Goal: Task Accomplishment & Management: Use online tool/utility

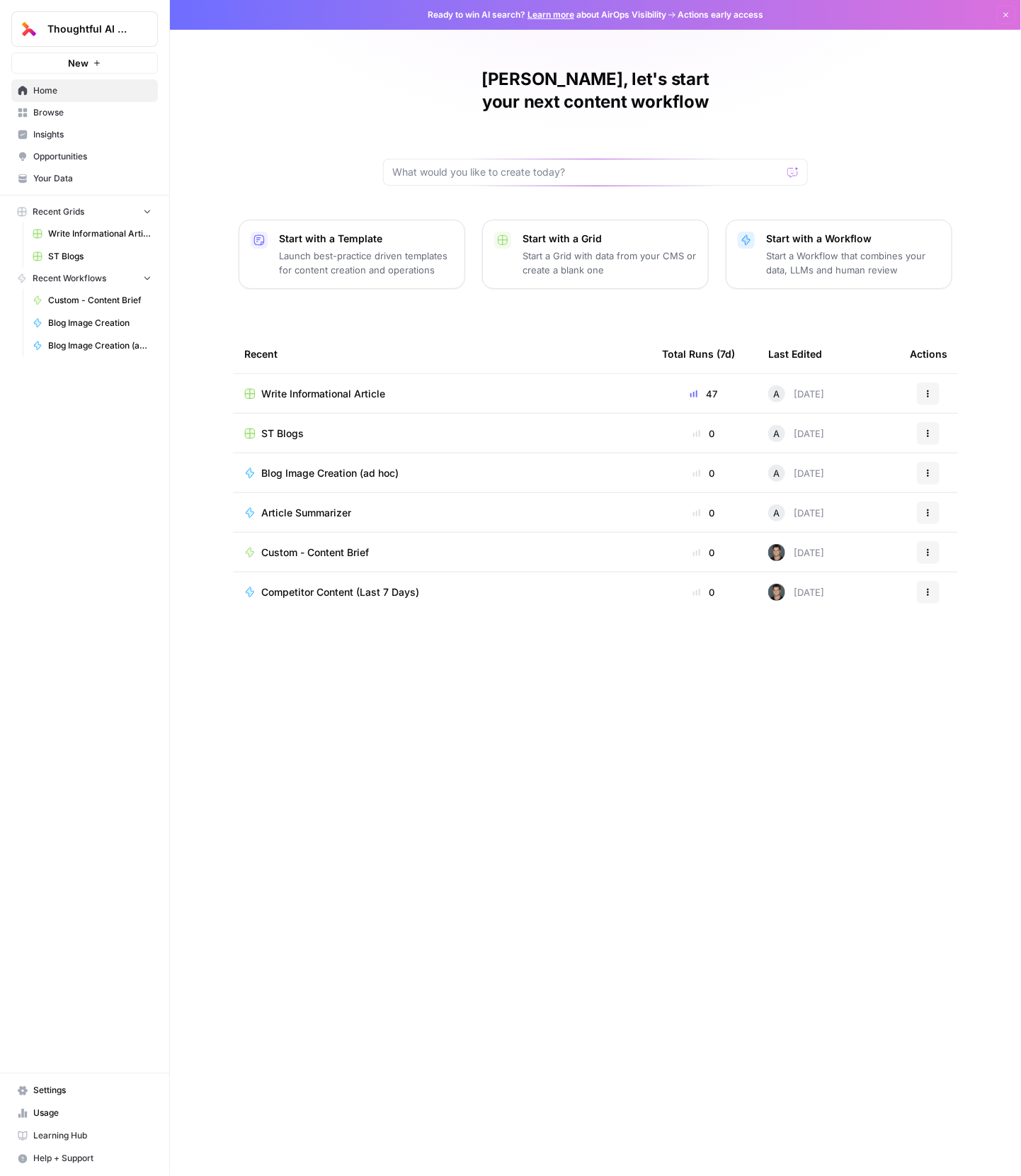
click at [60, 1104] on link "Usage" at bounding box center [84, 1114] width 146 height 23
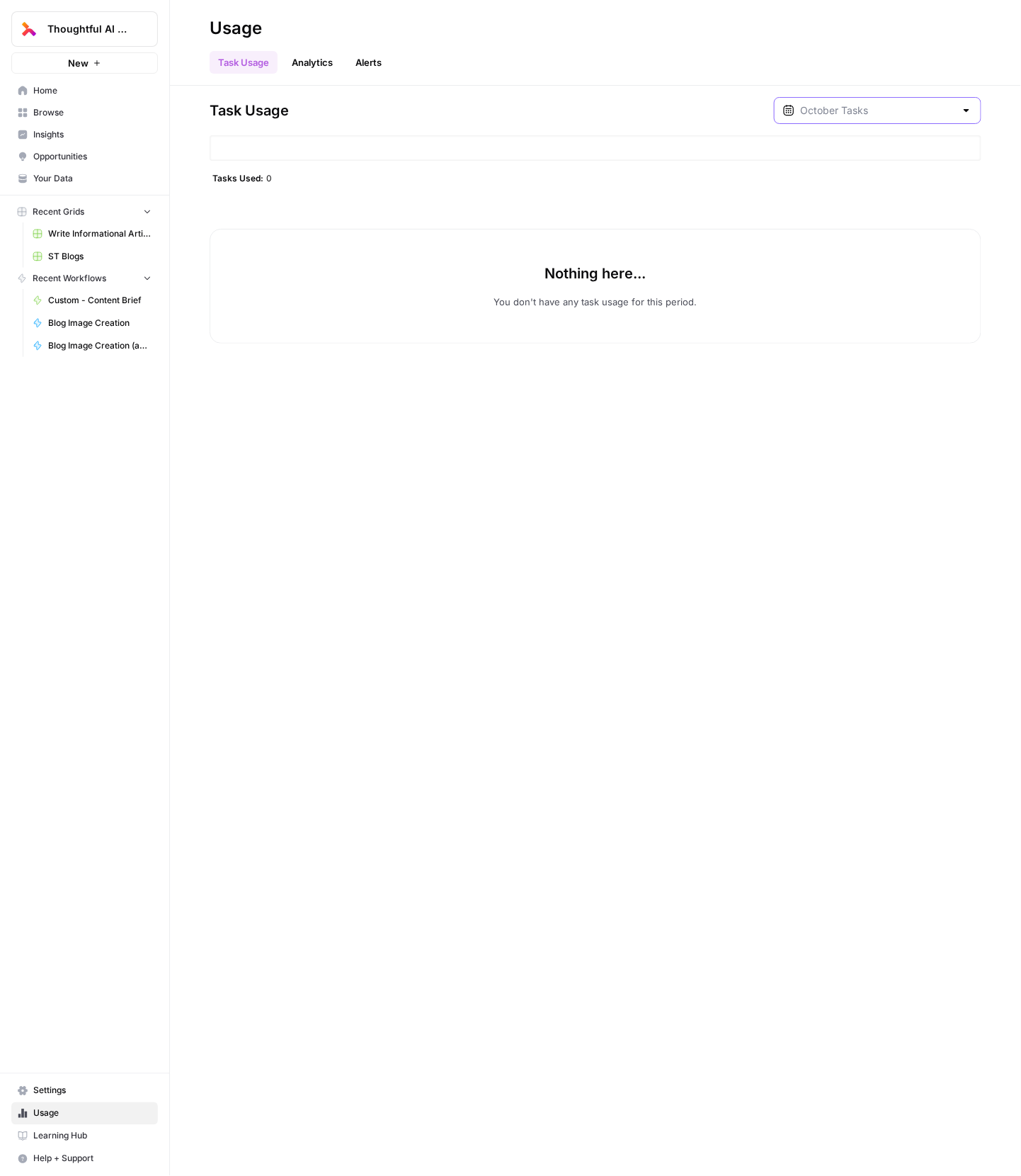
click at [852, 113] on input "text" at bounding box center [878, 110] width 155 height 14
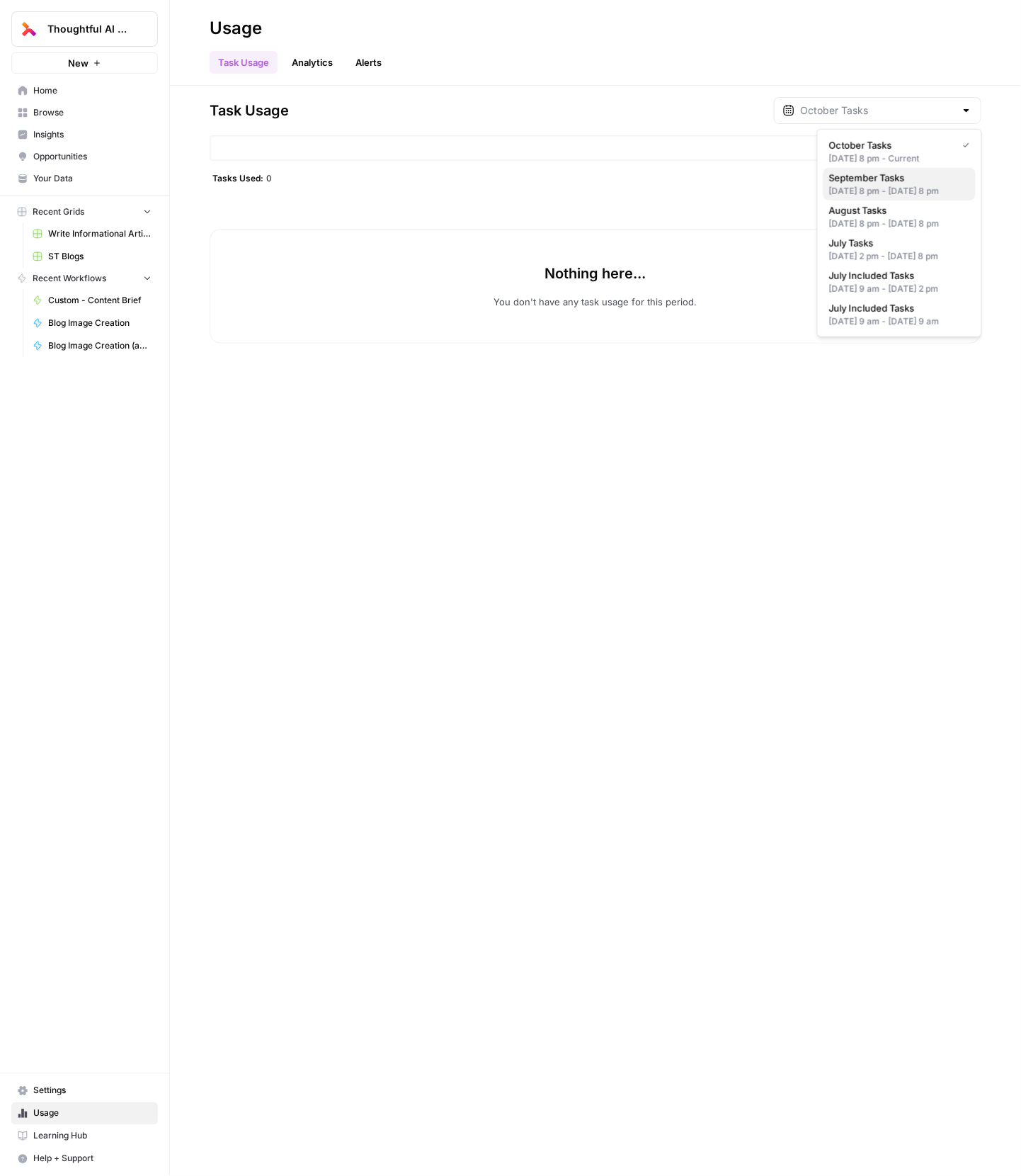
click at [934, 198] on div "[DATE] 8 pm - [DATE] 8 pm" at bounding box center [899, 191] width 141 height 13
type input "September Tasks"
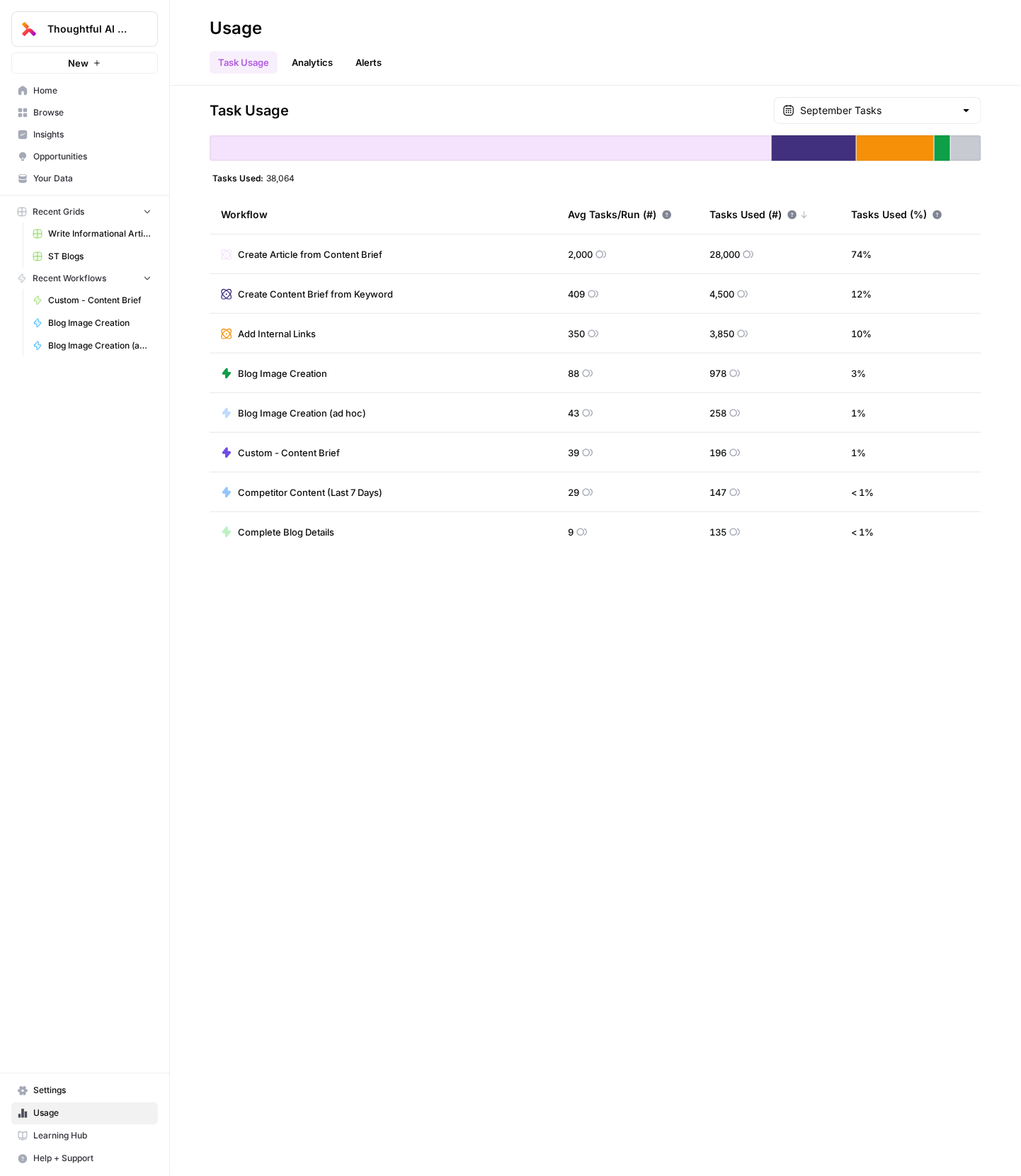
click at [704, 47] on div "Task Usage Analytics Alerts" at bounding box center [595, 57] width 772 height 34
click at [316, 62] on link "Analytics" at bounding box center [312, 62] width 58 height 23
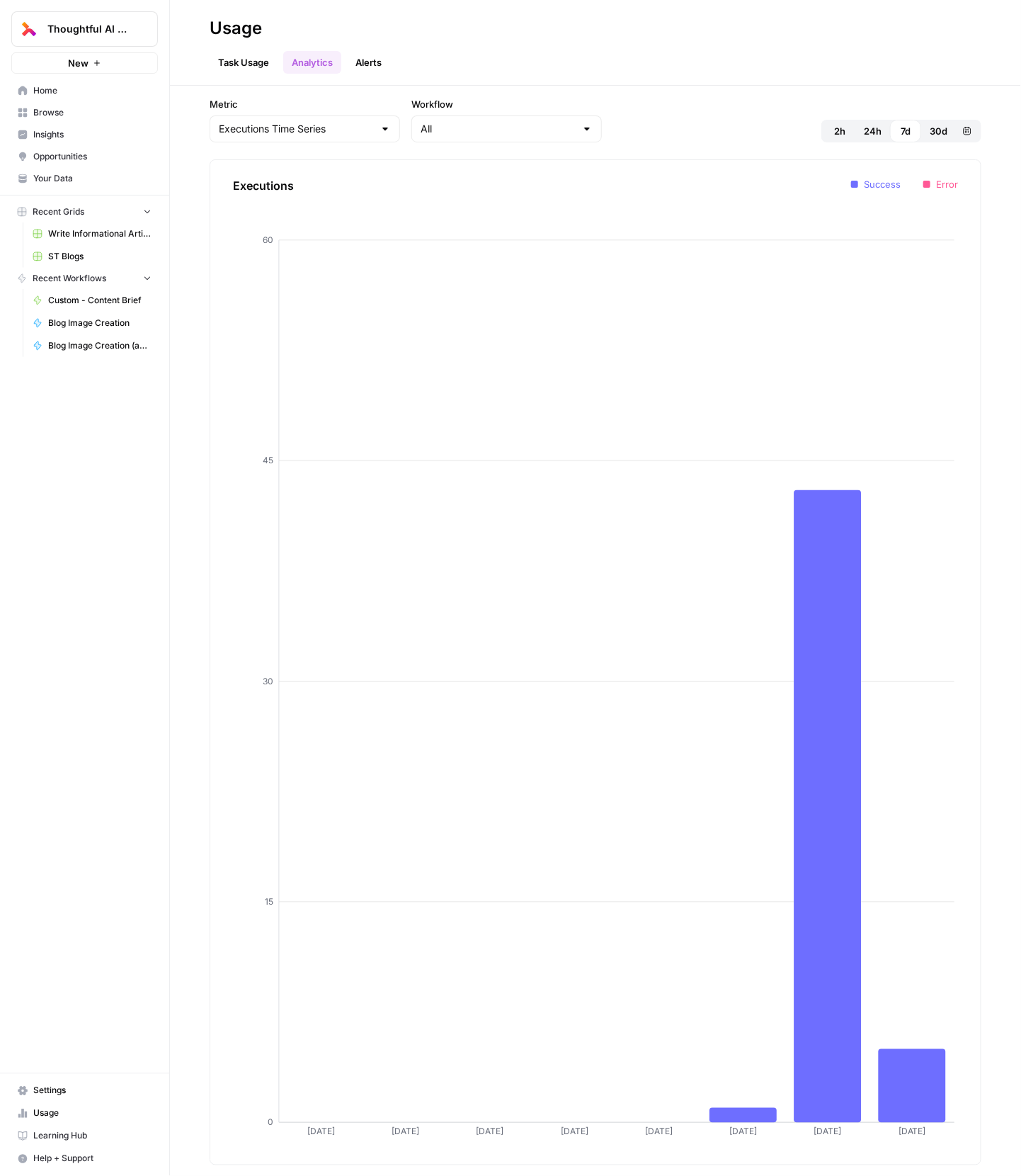
click at [372, 53] on link "Alerts" at bounding box center [368, 62] width 43 height 23
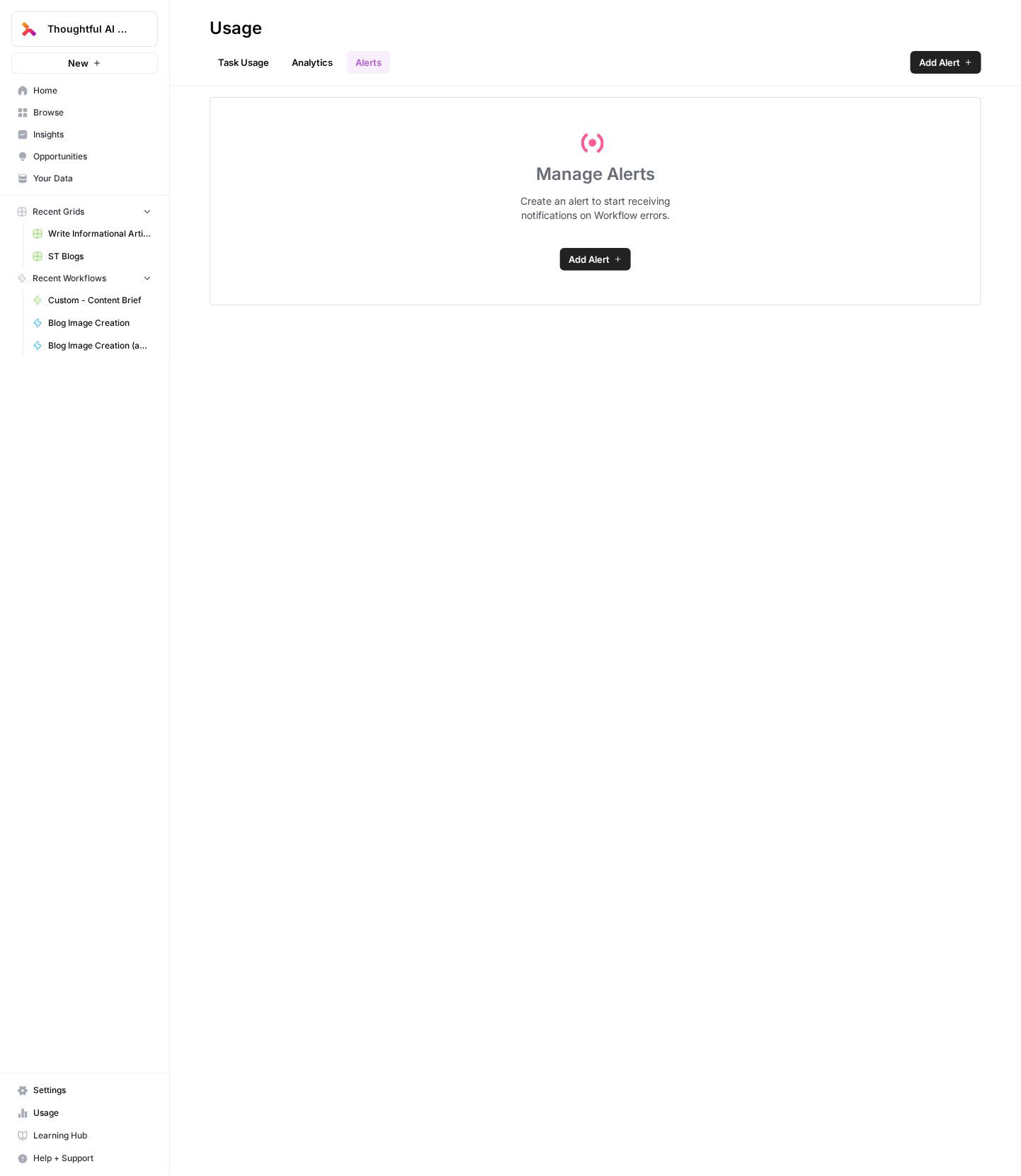
click at [595, 45] on div "Task Usage Analytics Alerts Add Alert" at bounding box center [595, 57] width 772 height 34
